Goal: Transaction & Acquisition: Purchase product/service

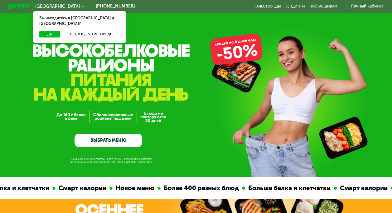
click at [108, 141] on link "ВЫБРАТЬ МЕНЮ" at bounding box center [109, 141] width 68 height 14
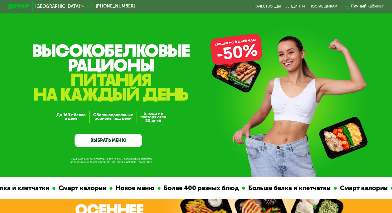
click at [93, 144] on link "ВЫБРАТЬ МЕНЮ" at bounding box center [109, 141] width 68 height 14
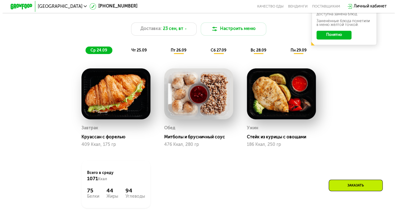
scroll to position [413, 0]
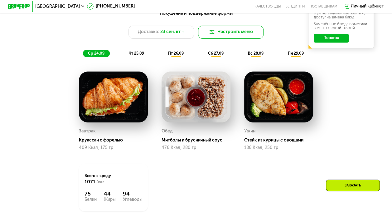
click at [233, 37] on button "Настроить меню" at bounding box center [231, 32] width 66 height 13
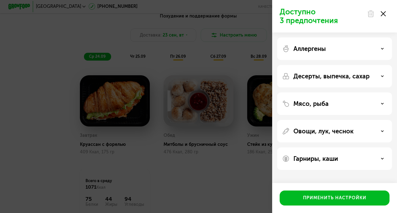
click at [324, 46] on p "Аллергены" at bounding box center [309, 48] width 32 height 7
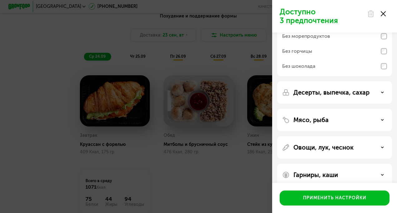
scroll to position [88, 0]
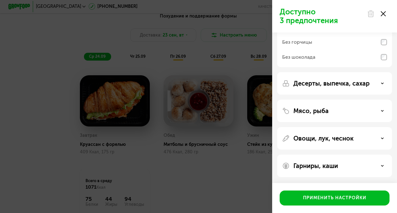
click at [314, 83] on p "Десерты, выпечка, сахар" at bounding box center [331, 83] width 76 height 7
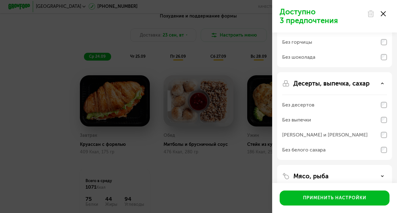
click at [315, 118] on div "Без выпечки" at bounding box center [334, 119] width 105 height 15
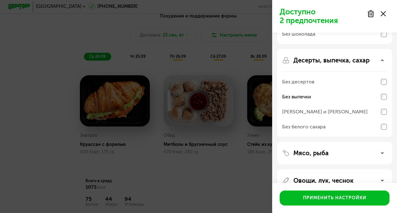
scroll to position [119, 0]
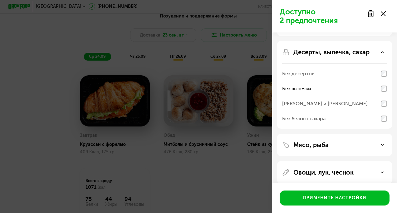
click at [315, 119] on div "Без белого сахара" at bounding box center [303, 118] width 43 height 7
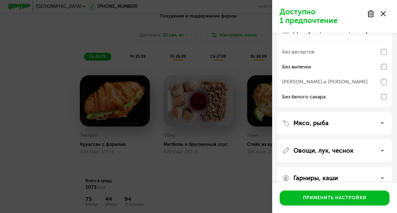
scroll to position [150, 0]
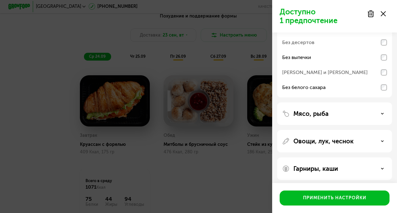
click at [315, 119] on div "Мясо, рыба" at bounding box center [334, 113] width 115 height 22
click at [316, 88] on div "Без белого сахара" at bounding box center [303, 87] width 43 height 7
click at [323, 60] on div "Без выпечки" at bounding box center [334, 57] width 105 height 15
click at [305, 120] on div "Мясо, рыба" at bounding box center [334, 113] width 115 height 22
click at [308, 113] on p "Мясо, рыба" at bounding box center [310, 113] width 35 height 7
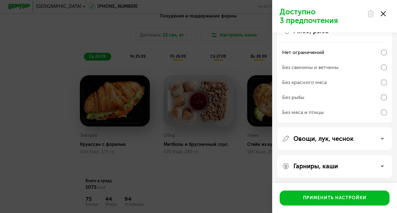
scroll to position [233, 0]
click at [355, 141] on div "Овощи, лук, чеснок" at bounding box center [334, 137] width 105 height 7
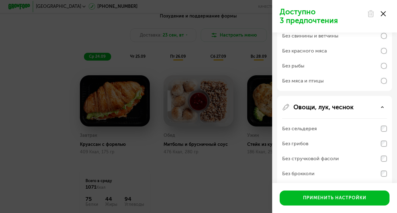
scroll to position [296, 0]
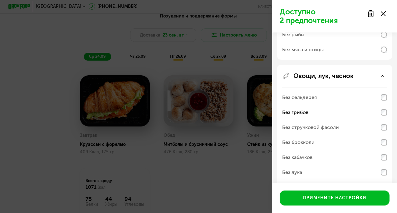
click at [380, 128] on div "Без стручковой фасоли" at bounding box center [334, 127] width 105 height 15
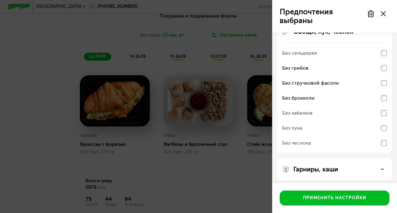
scroll to position [343, 0]
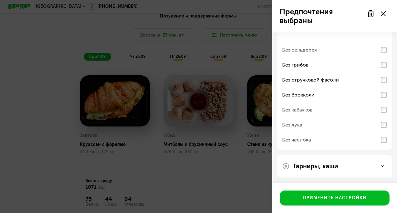
click at [352, 159] on div "Гарниры, каши" at bounding box center [334, 166] width 115 height 22
click at [350, 163] on div "Гарниры, каши" at bounding box center [334, 165] width 105 height 7
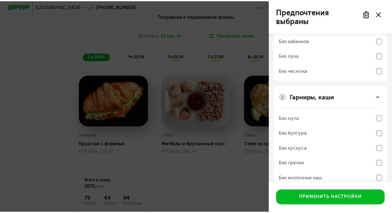
scroll to position [423, 0]
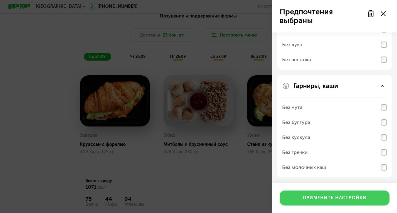
click at [353, 198] on div "Применить настройки" at bounding box center [334, 198] width 63 height 6
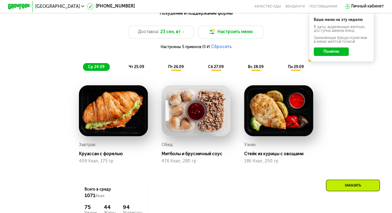
click at [324, 56] on button "Понятно" at bounding box center [331, 51] width 35 height 9
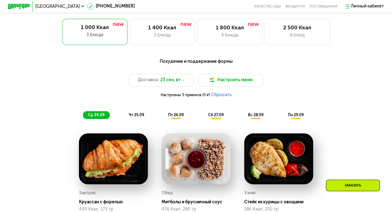
scroll to position [351, 0]
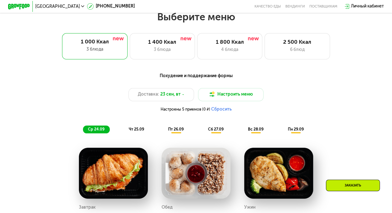
click at [137, 131] on span "чт 25.09" at bounding box center [136, 129] width 15 height 4
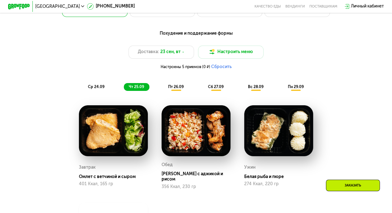
scroll to position [413, 0]
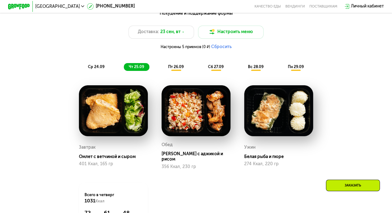
click at [169, 149] on div "Обед" at bounding box center [167, 145] width 11 height 8
click at [178, 131] on img at bounding box center [196, 110] width 69 height 51
click at [164, 71] on div "пт 26.09" at bounding box center [177, 66] width 26 height 7
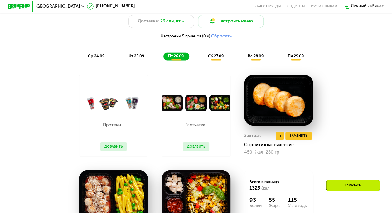
scroll to position [351, 0]
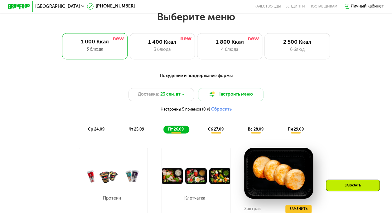
click at [216, 130] on span "сб 27.09" at bounding box center [216, 129] width 16 height 4
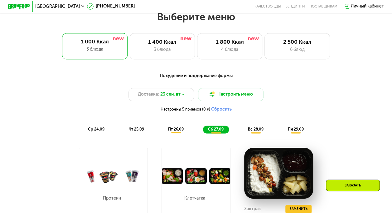
click at [262, 133] on div "вс 28.09" at bounding box center [256, 128] width 26 height 7
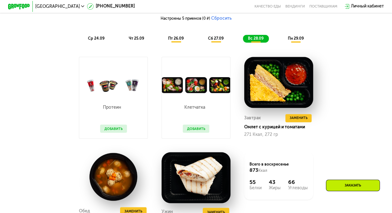
scroll to position [413, 0]
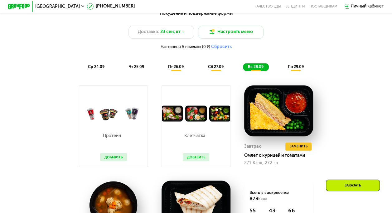
click at [296, 69] on span "пн 29.09" at bounding box center [296, 67] width 16 height 4
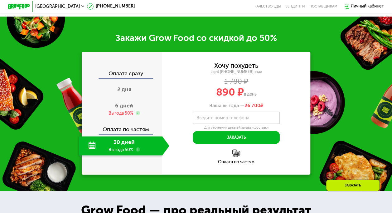
scroll to position [694, 0]
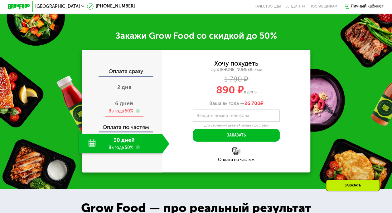
click at [122, 114] on div "Выгода 50%" at bounding box center [121, 111] width 25 height 6
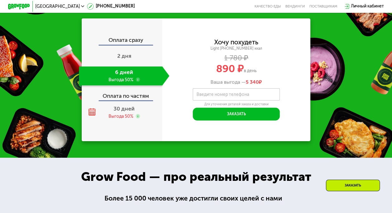
scroll to position [600, 0]
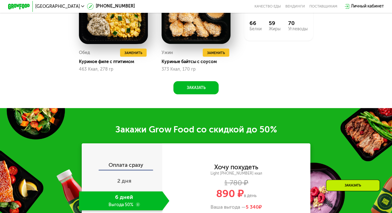
click at [363, 190] on div "Заказать" at bounding box center [353, 185] width 54 height 12
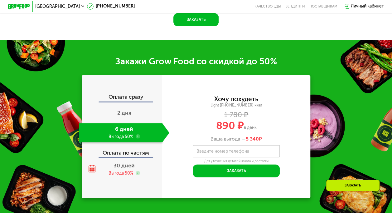
scroll to position [714, 0]
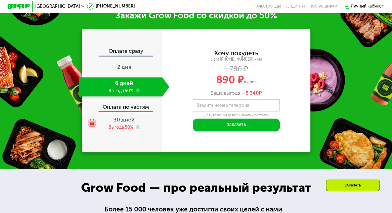
click at [218, 107] on label "Введите номер телефона" at bounding box center [222, 105] width 53 height 3
click at [218, 111] on input "Введите номер телефона" at bounding box center [236, 105] width 87 height 12
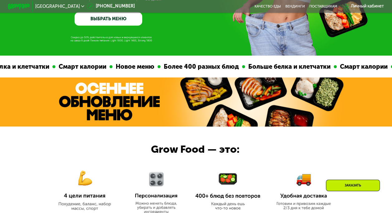
scroll to position [0, 0]
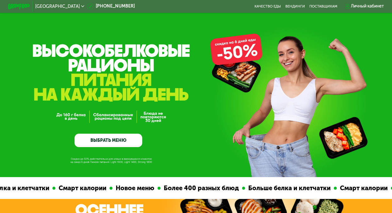
click at [108, 143] on link "ВЫБРАТЬ МЕНЮ" at bounding box center [109, 141] width 68 height 14
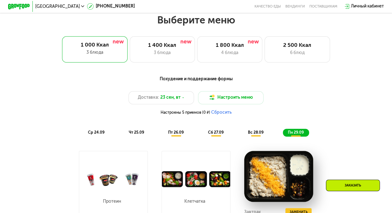
scroll to position [351, 0]
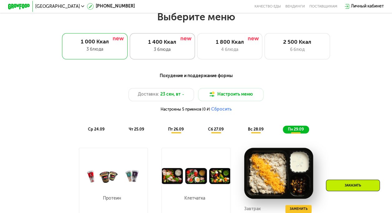
click at [159, 56] on div "1 400 Ккал 3 блюда" at bounding box center [163, 46] width 66 height 26
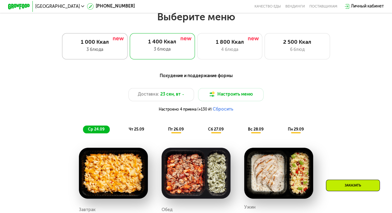
click at [115, 53] on div "3 блюда" at bounding box center [95, 49] width 54 height 7
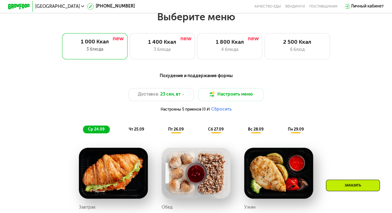
click at [218, 112] on button "Сбросить" at bounding box center [221, 108] width 21 height 5
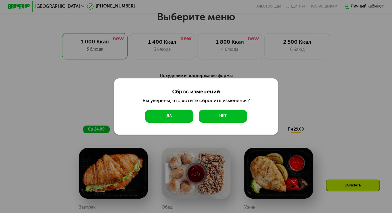
click at [180, 119] on button "Да" at bounding box center [169, 116] width 48 height 13
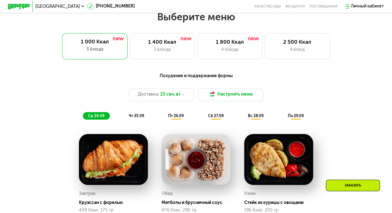
scroll to position [413, 0]
